Goal: Find specific page/section: Find specific page/section

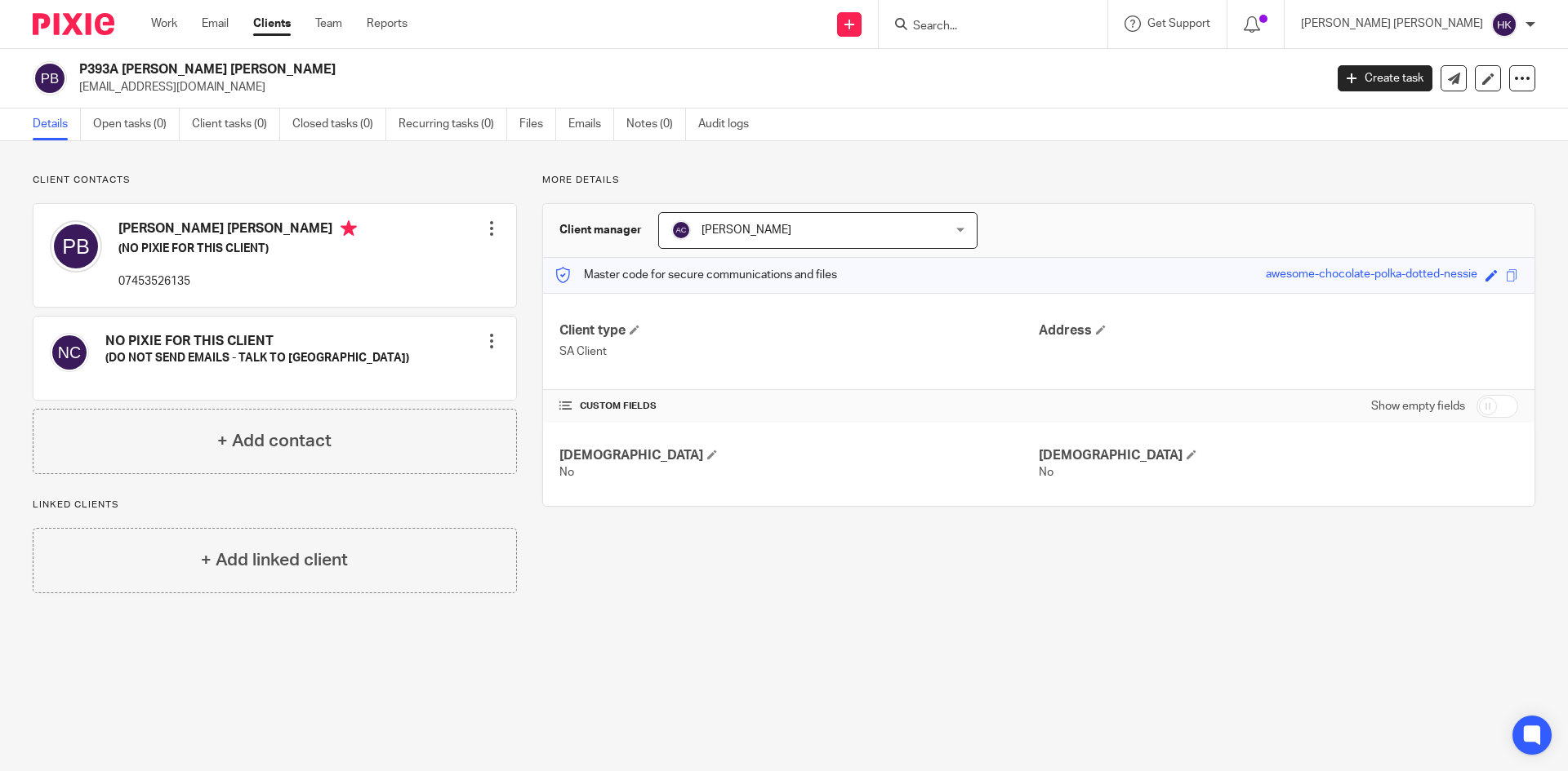
click at [1058, 34] on input "Search" at bounding box center [986, 27] width 147 height 15
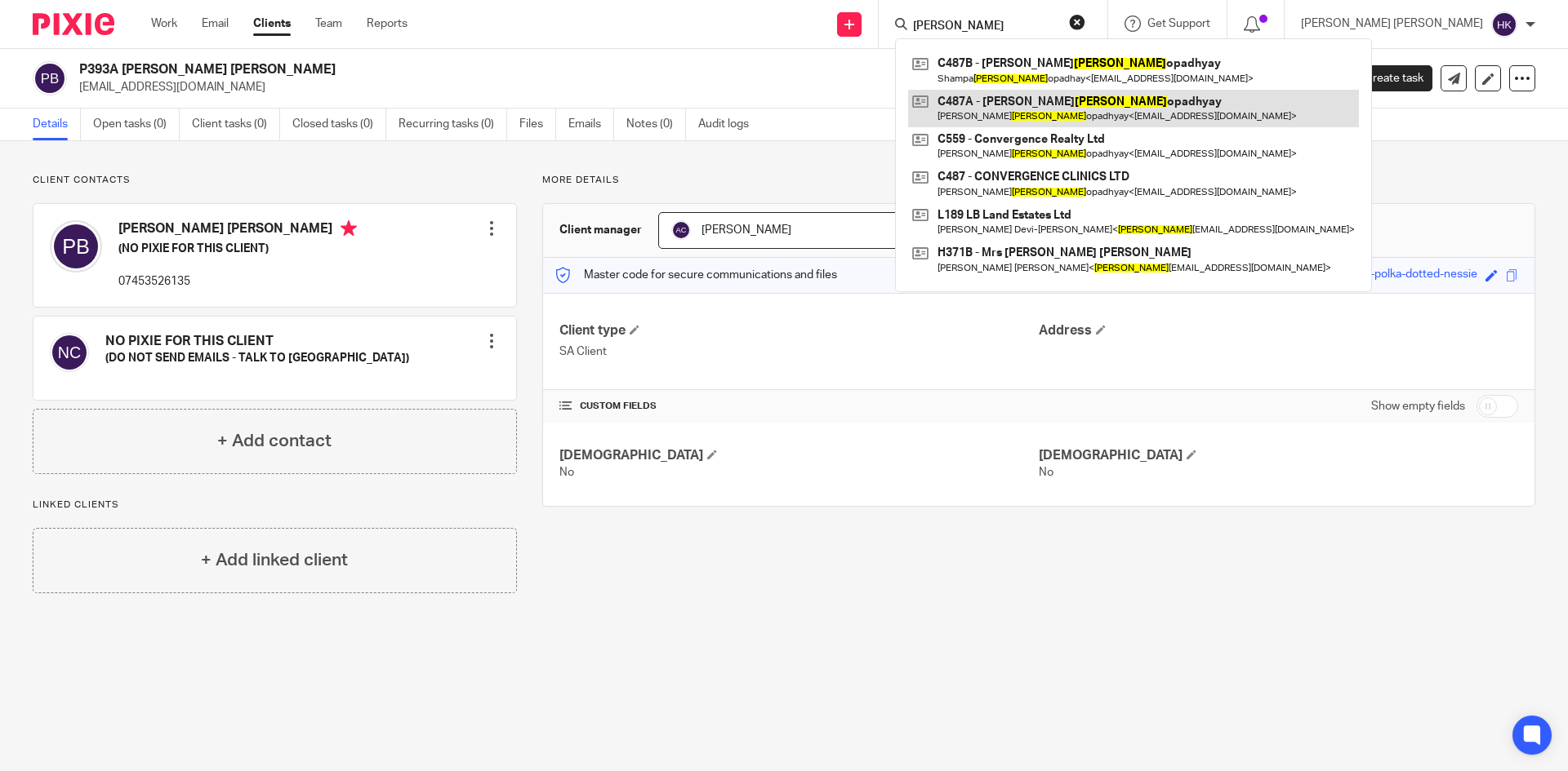
type input "[PERSON_NAME]"
click at [1116, 92] on link at bounding box center [1134, 108] width 451 height 37
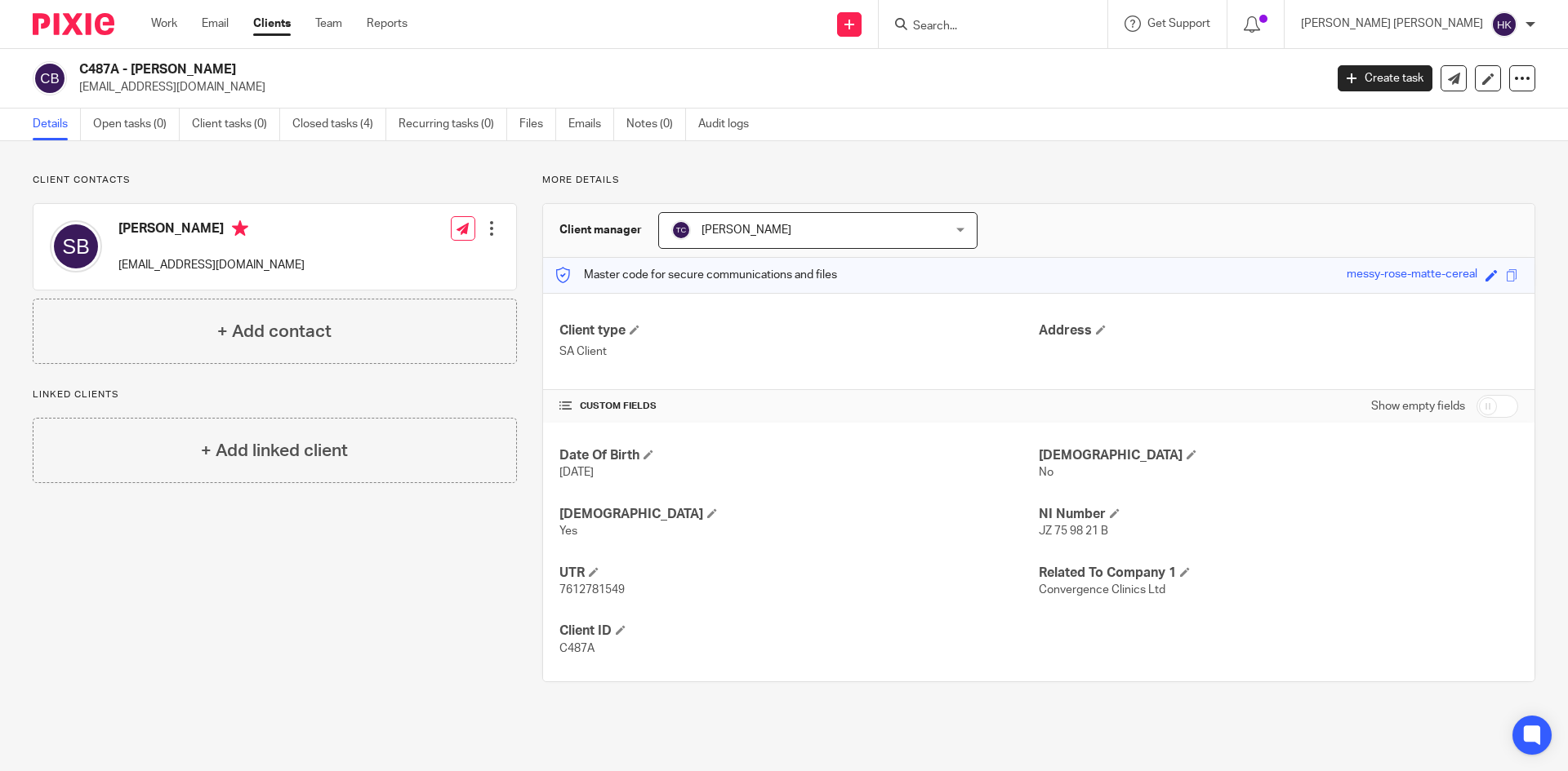
drag, startPoint x: 323, startPoint y: 68, endPoint x: 193, endPoint y: 67, distance: 130.0
click at [168, 67] on h2 "C487A - [PERSON_NAME]" at bounding box center [572, 70] width 987 height 17
click at [433, 102] on div "C487A - [PERSON_NAME] [EMAIL_ADDRESS][DOMAIN_NAME] Create task Update from Comp…" at bounding box center [784, 79] width 1568 height 60
click at [1058, 20] on input "Search" at bounding box center [986, 27] width 147 height 15
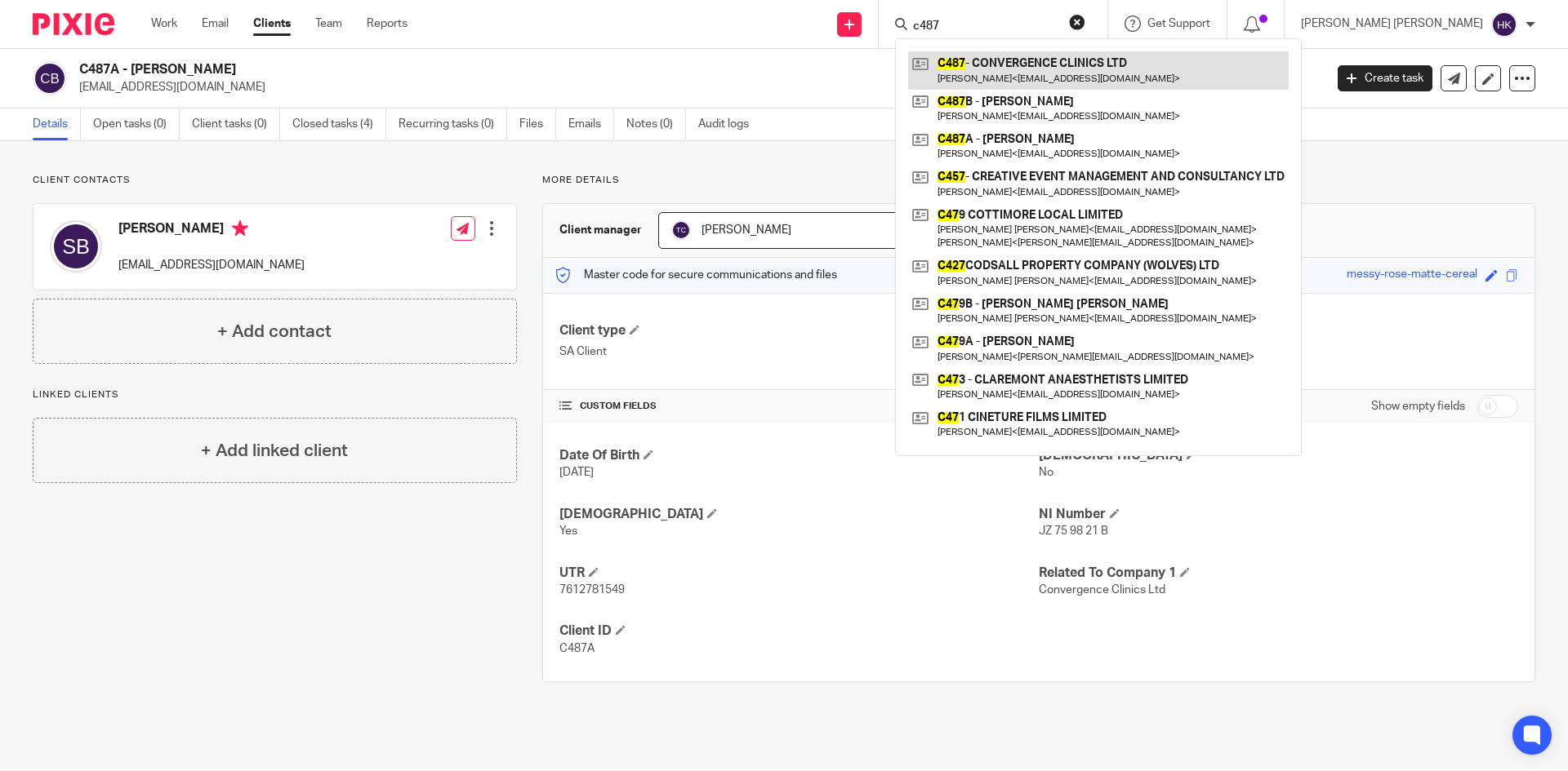
type input "c487"
click at [1163, 62] on link at bounding box center [1098, 69] width 381 height 37
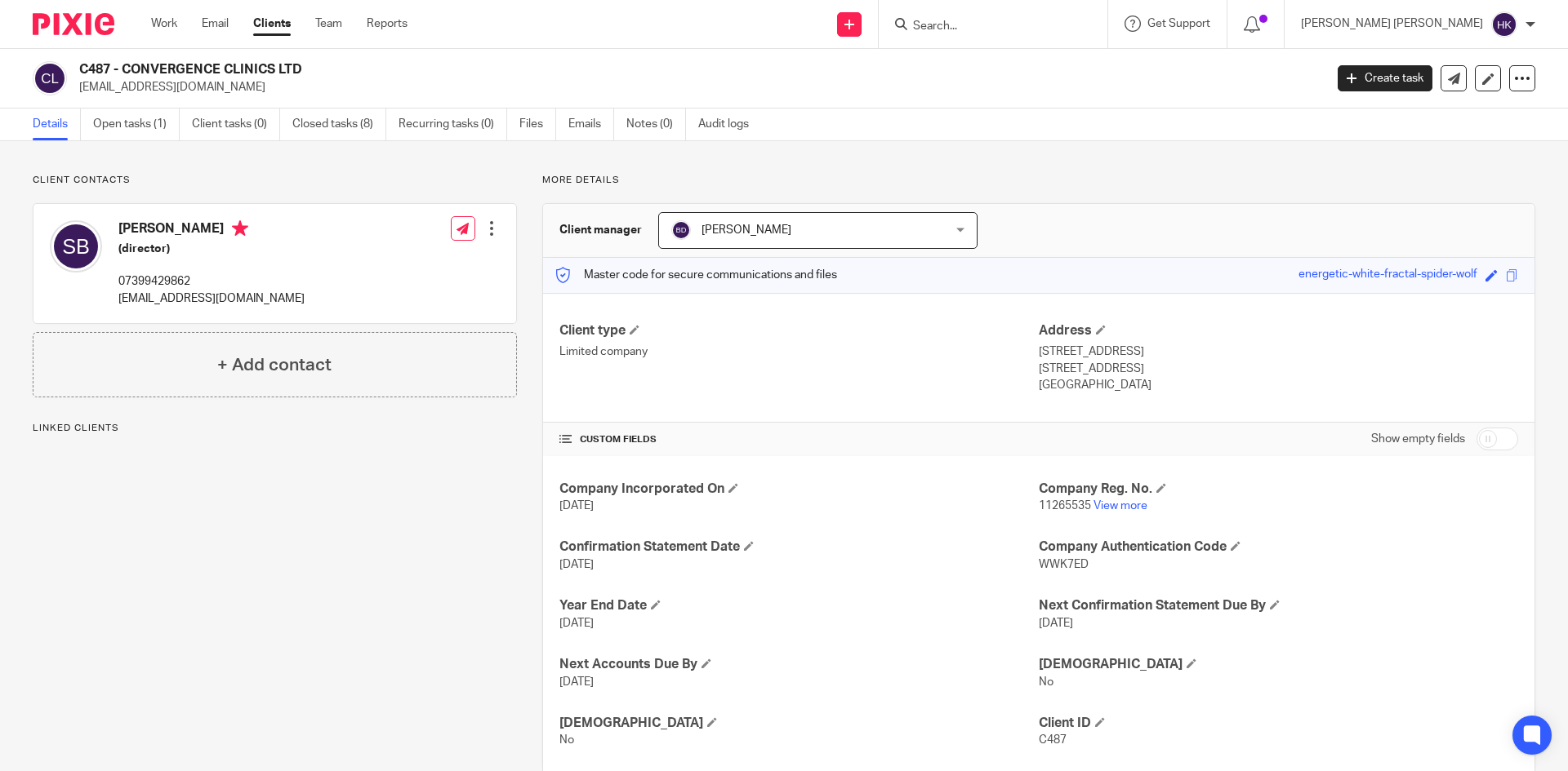
drag, startPoint x: 340, startPoint y: 76, endPoint x: 61, endPoint y: 64, distance: 279.3
click at [61, 64] on div "C487 - CONVERGENCE CLINICS LTD docsandi@gmail.com" at bounding box center [673, 79] width 1281 height 35
copy div "C487 - CONVERGENCE CLINICS LTD"
